Goal: Information Seeking & Learning: Learn about a topic

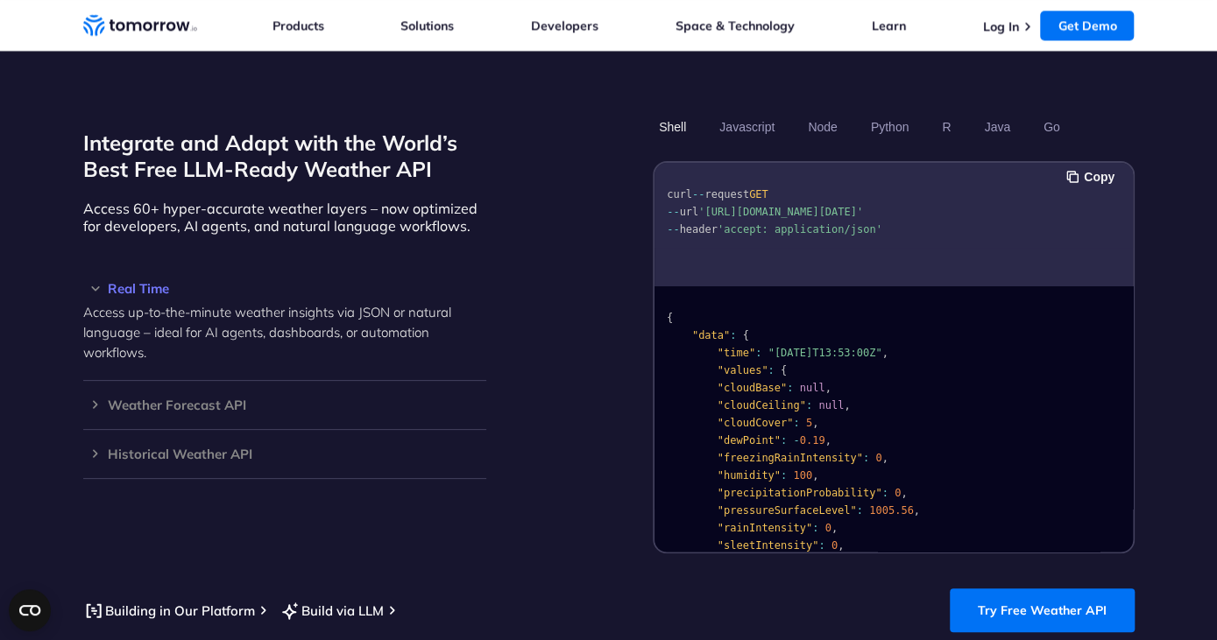
scroll to position [1472, 0]
click at [834, 110] on button "Node" at bounding box center [821, 125] width 41 height 30
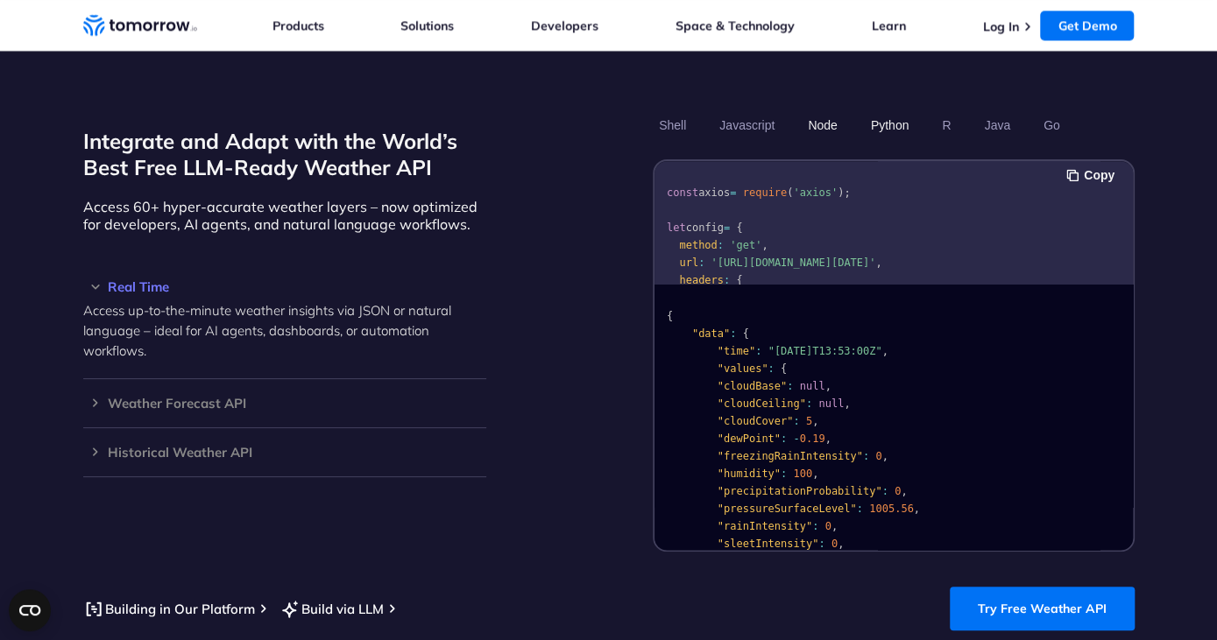
click at [890, 110] on button "Python" at bounding box center [889, 125] width 51 height 30
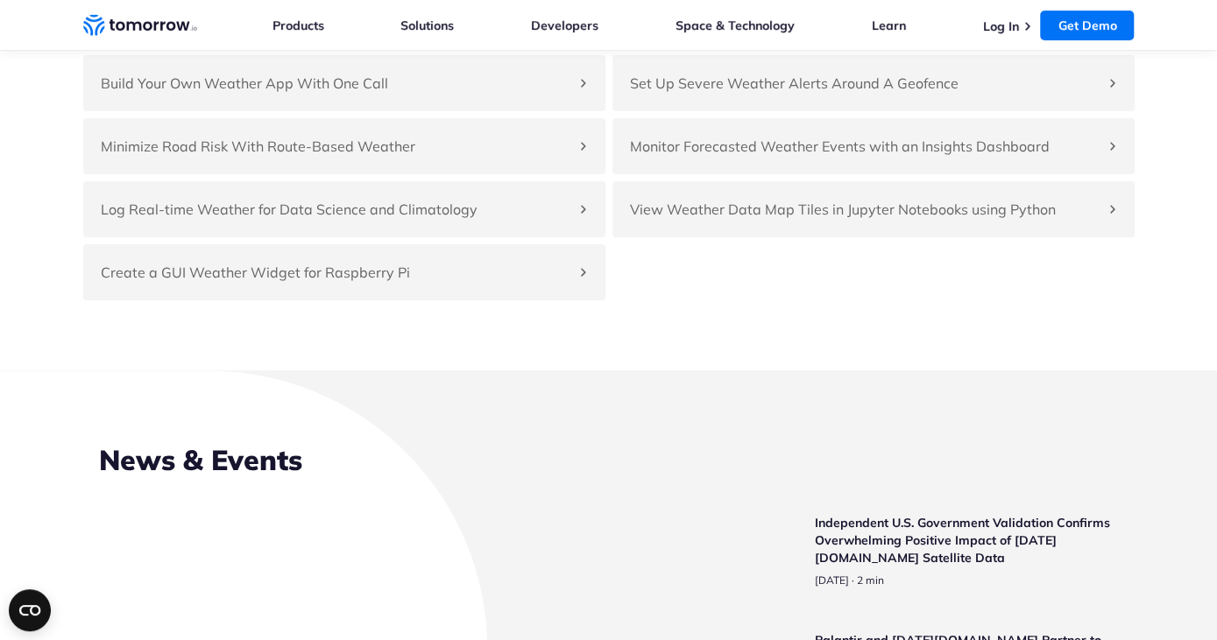
scroll to position [4092, 0]
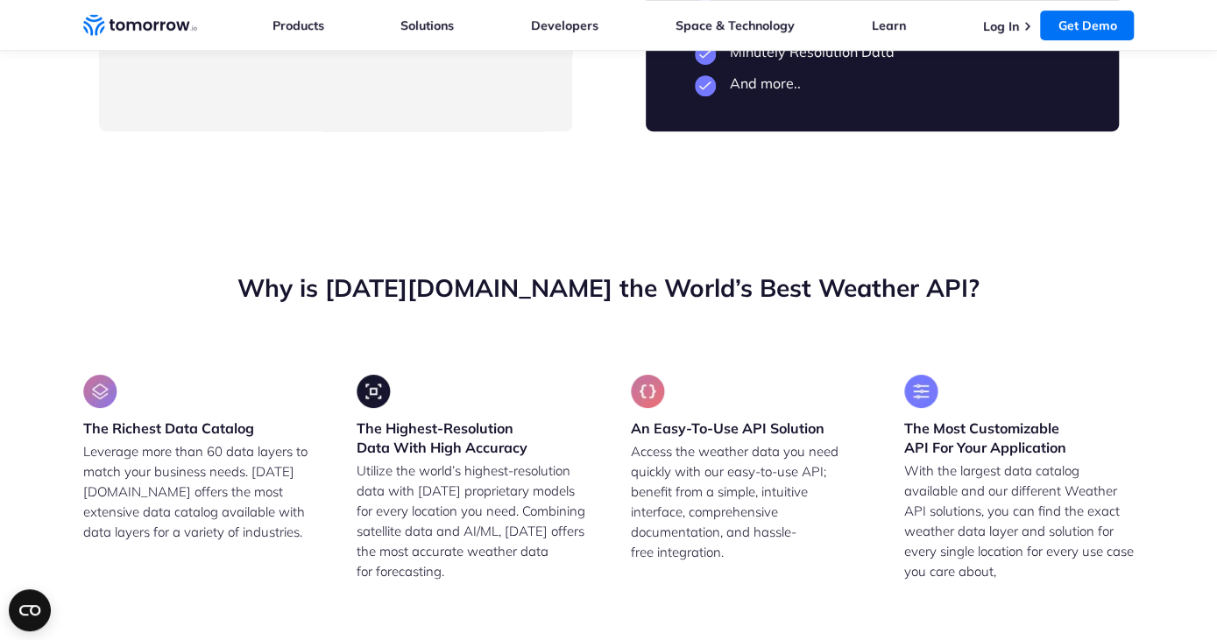
drag, startPoint x: 147, startPoint y: 167, endPoint x: 462, endPoint y: 173, distance: 314.5
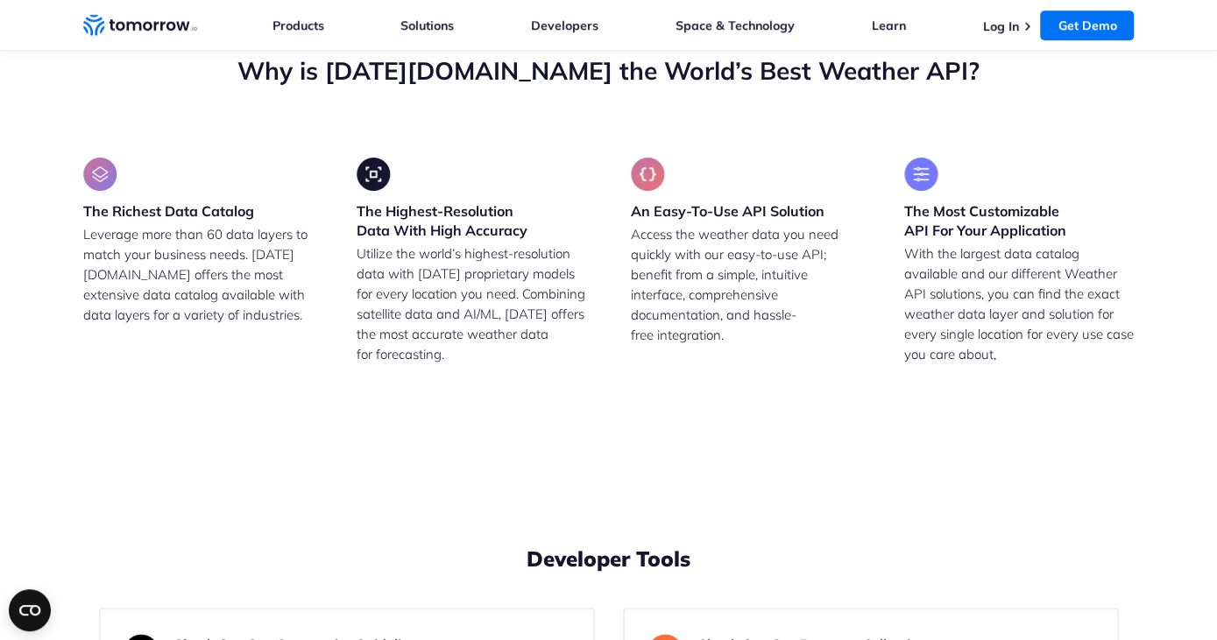
scroll to position [4310, 0]
drag, startPoint x: 256, startPoint y: 289, endPoint x: 419, endPoint y: 314, distance: 164.9
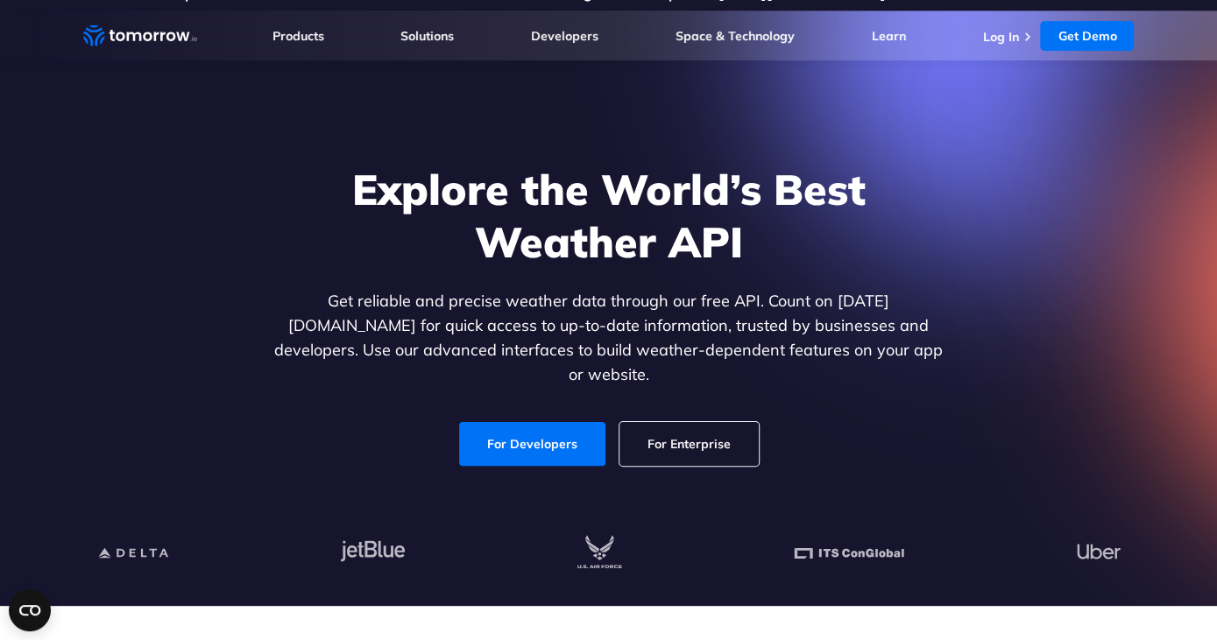
scroll to position [0, 0]
